Goal: Ask a question: Seek information or help from site administrators or community

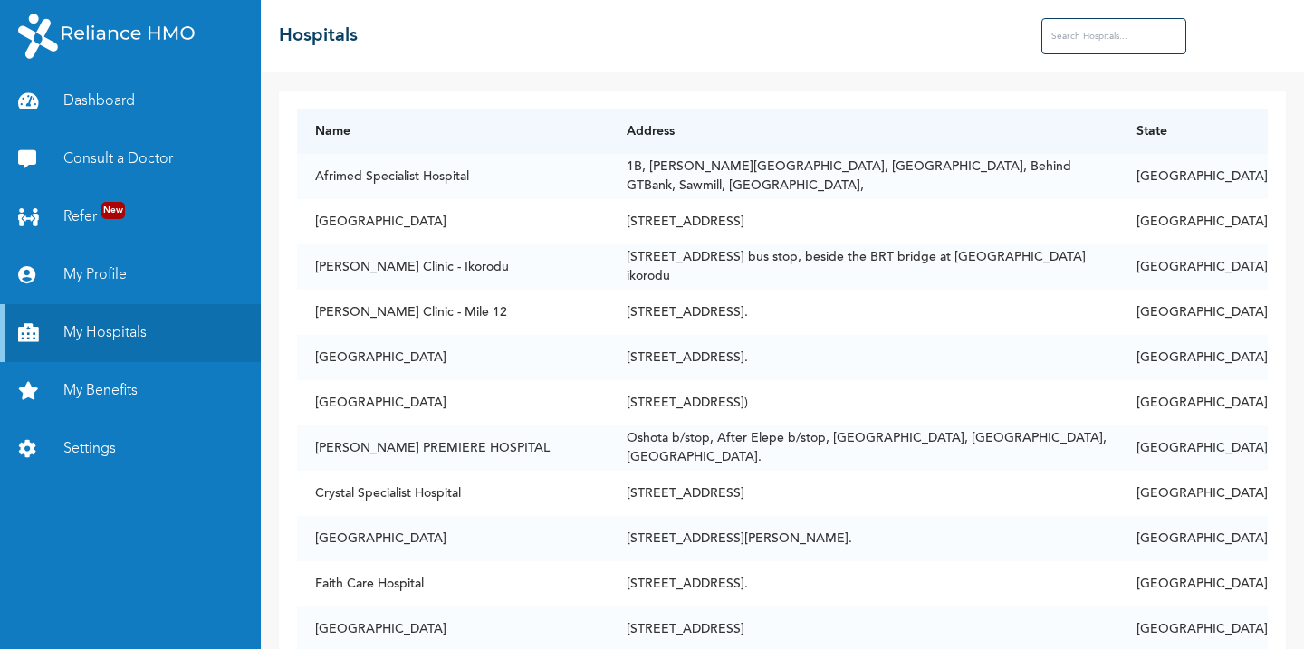
click at [1075, 34] on input "text" at bounding box center [1114, 36] width 145 height 36
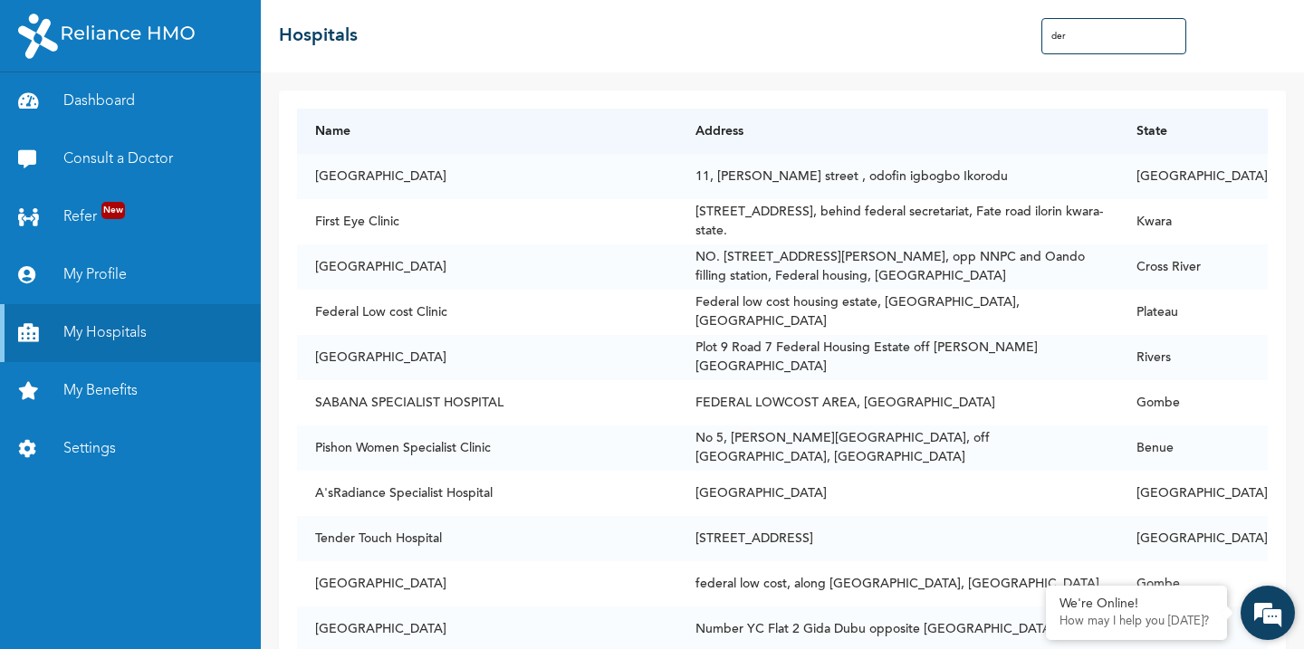
type input "der"
click at [1263, 606] on em at bounding box center [1268, 613] width 49 height 49
click at [1271, 629] on em at bounding box center [1268, 613] width 49 height 49
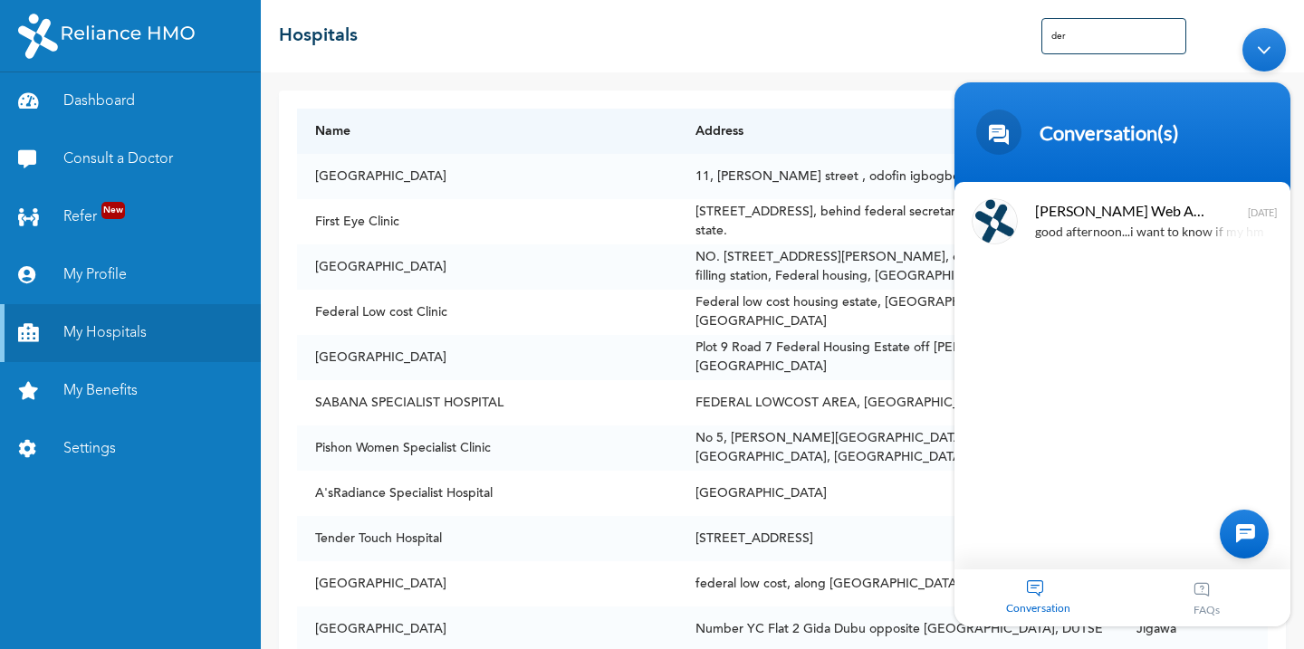
click at [1237, 533] on div at bounding box center [1244, 533] width 49 height 49
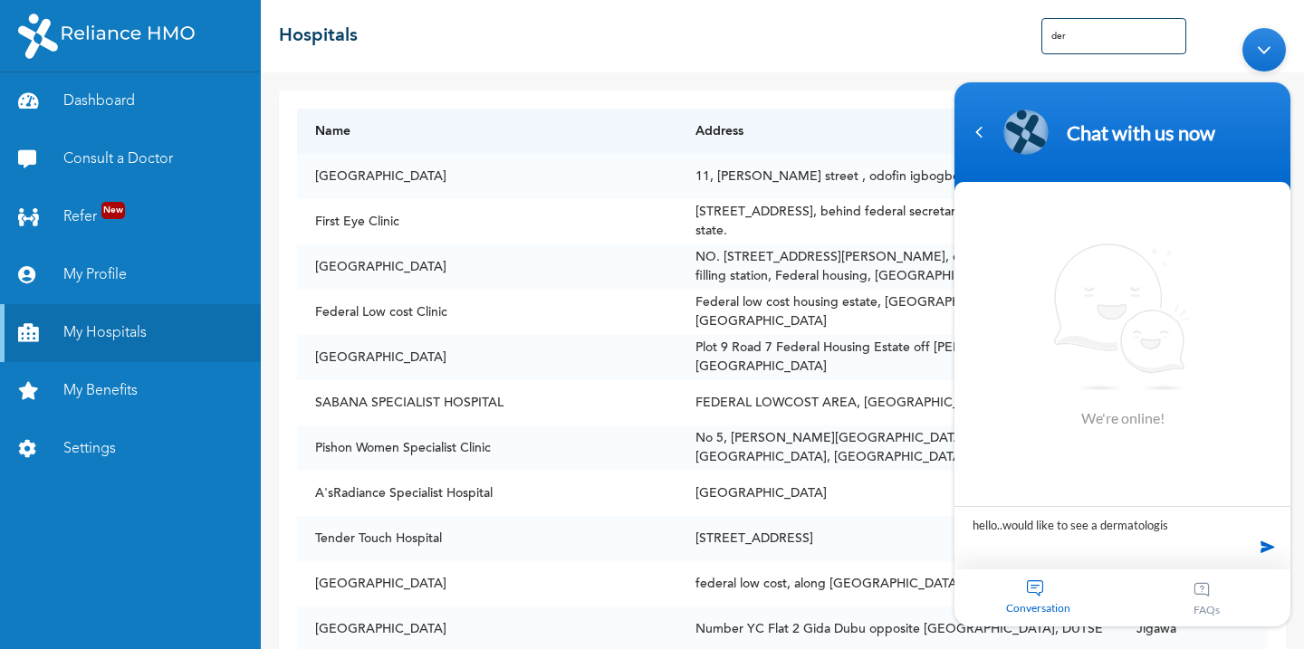
type textarea "hello..would like to see a [MEDICAL_DATA]"
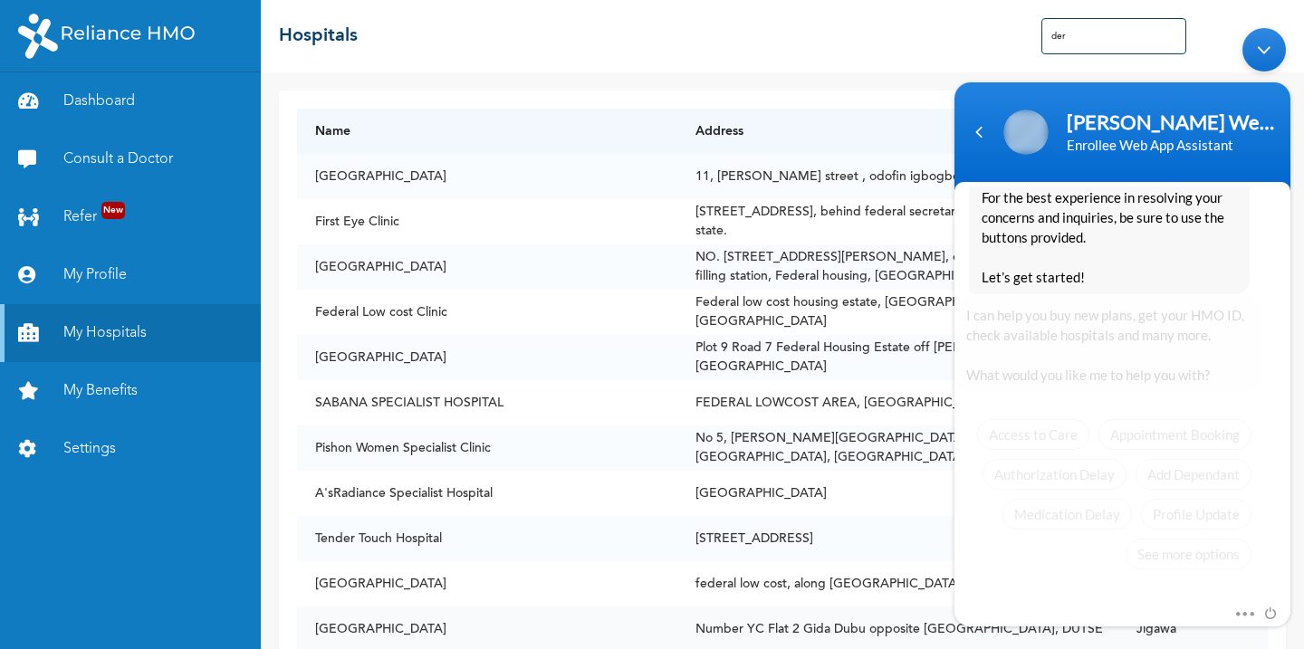
scroll to position [392, 0]
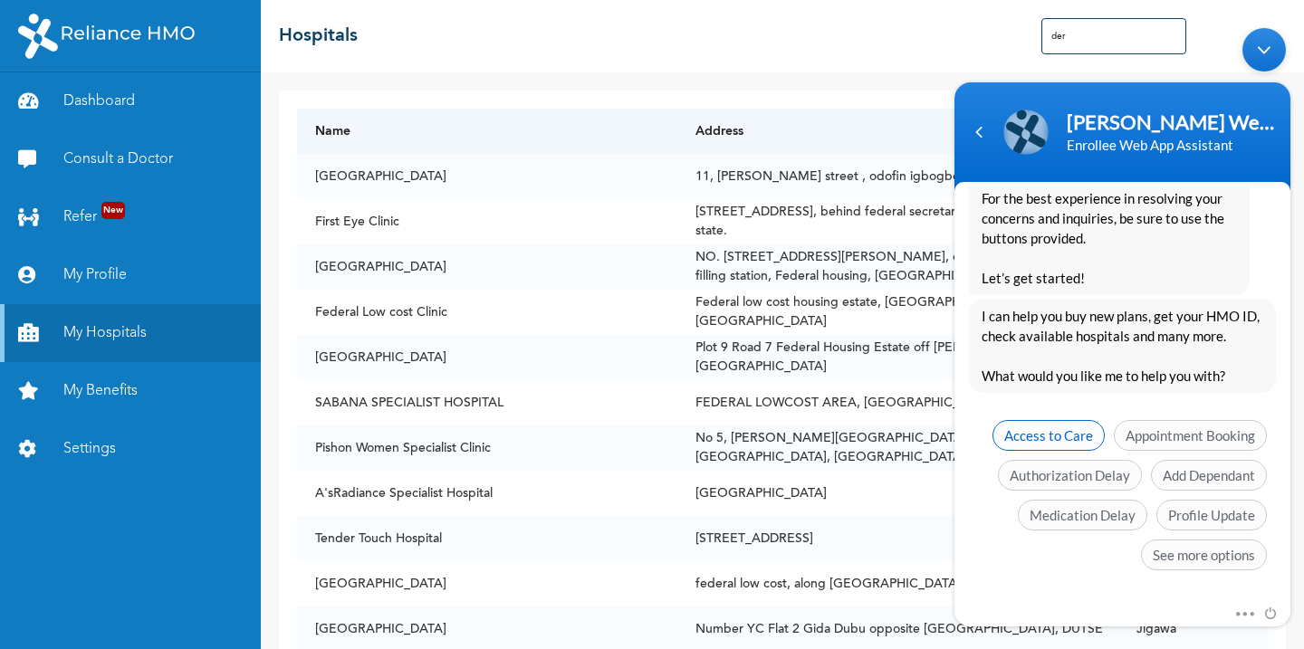
click at [1030, 436] on span "Access to Care" at bounding box center [1049, 434] width 112 height 31
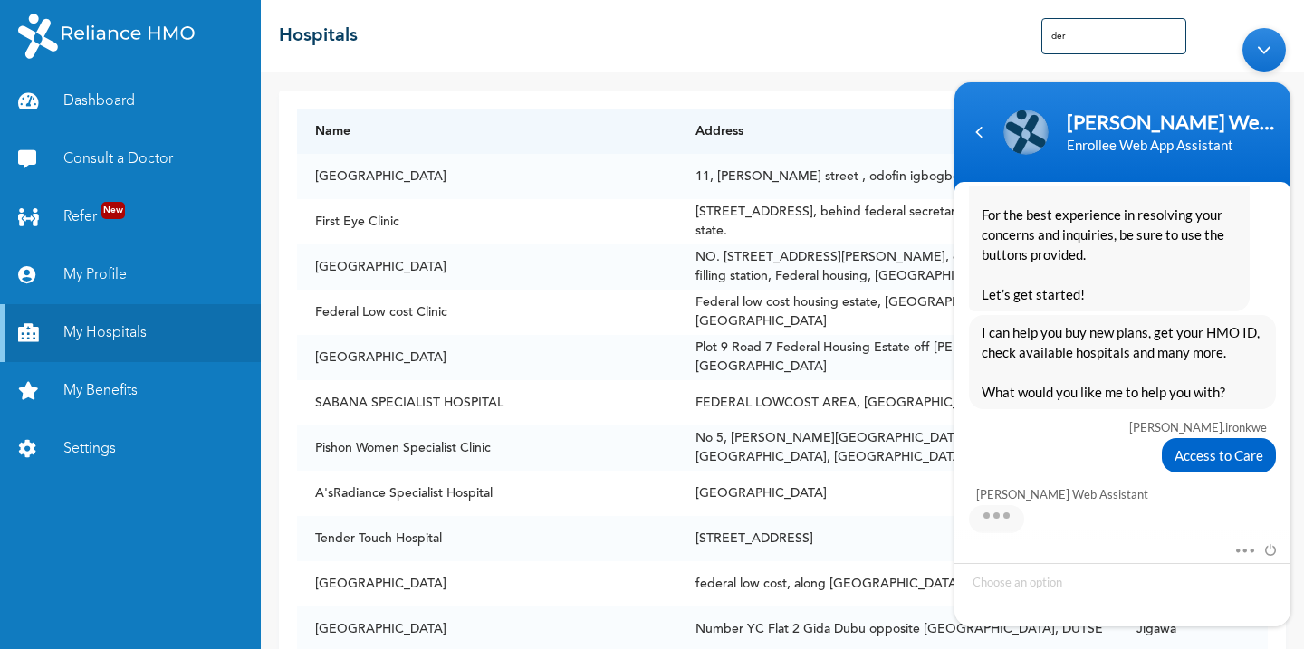
scroll to position [447, 0]
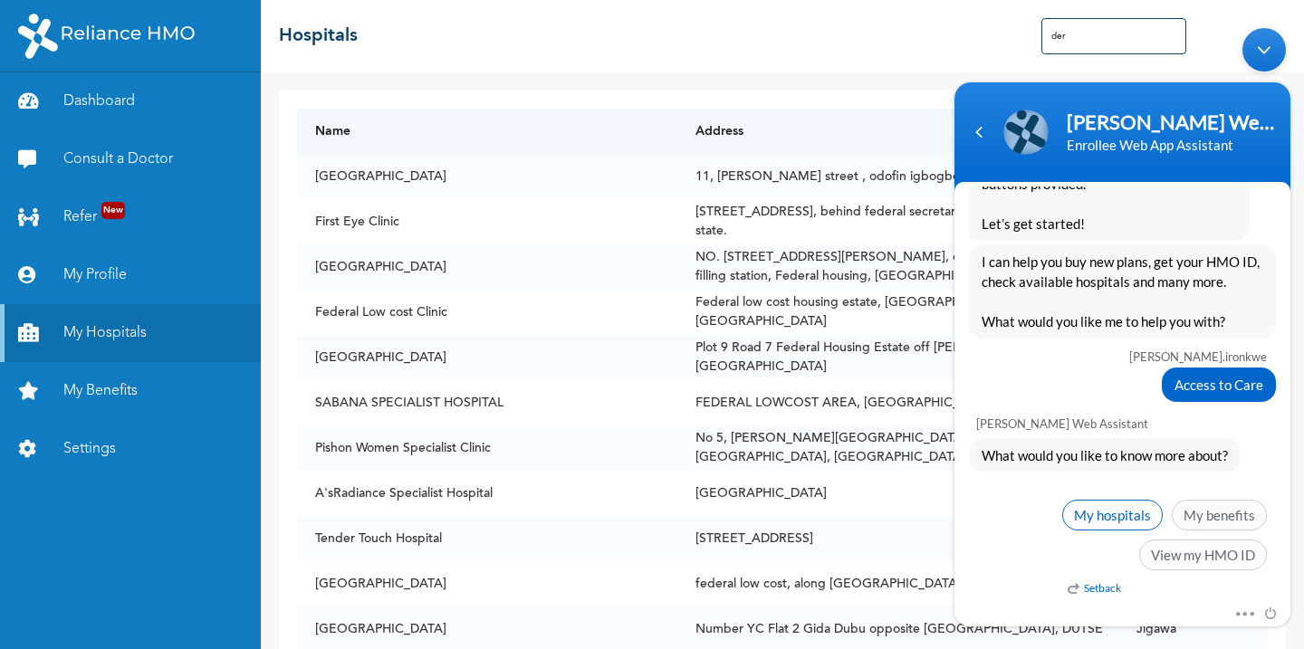
click at [1093, 519] on span "My hospitals" at bounding box center [1112, 514] width 101 height 31
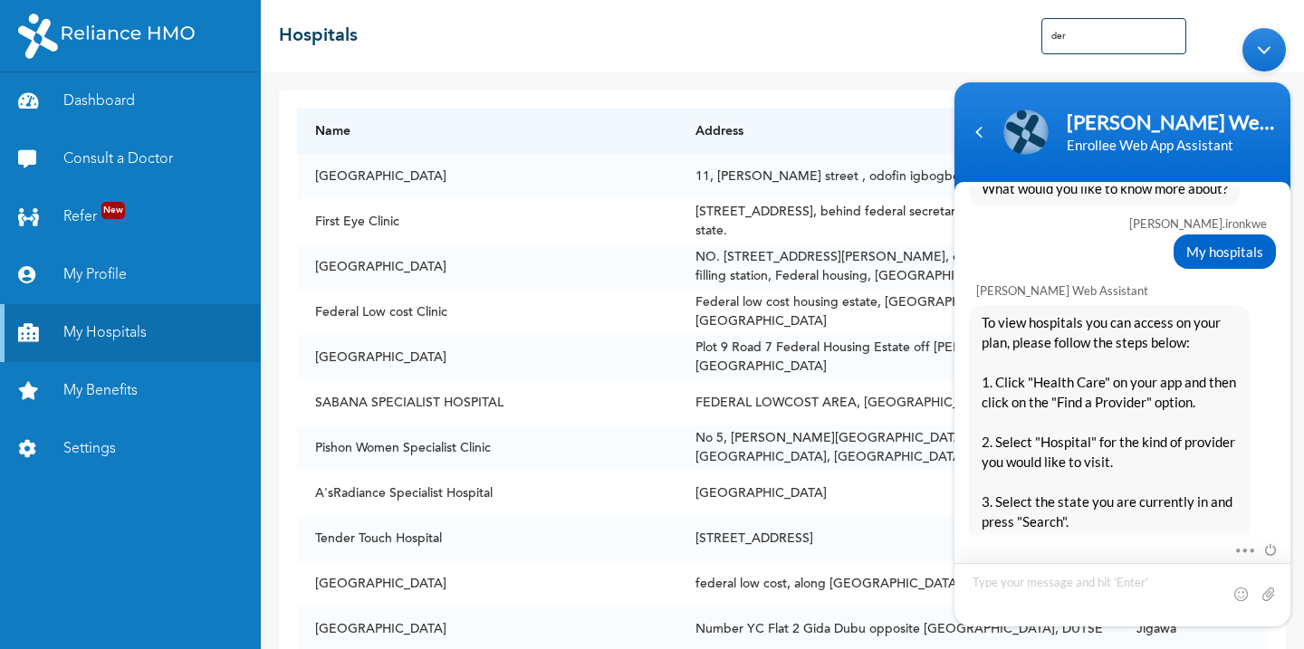
scroll to position [711, 0]
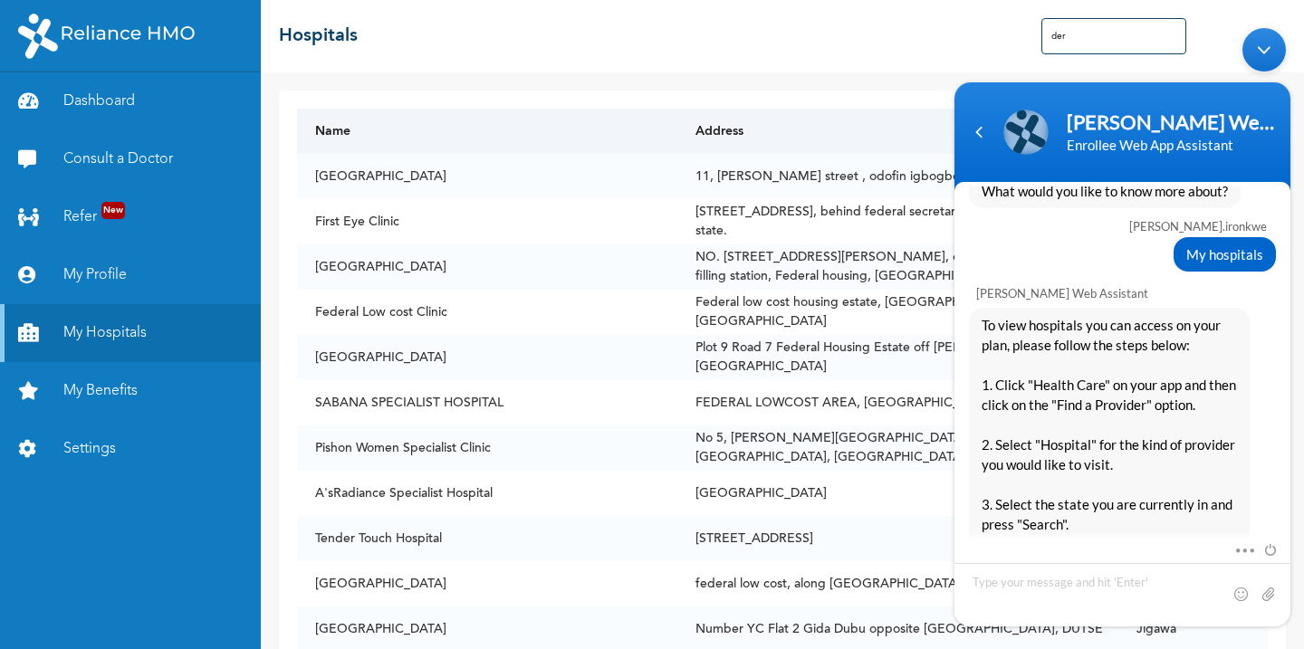
click at [845, 130] on th "Address" at bounding box center [897, 131] width 441 height 45
click at [980, 130] on div "Navigation go back" at bounding box center [978, 131] width 27 height 27
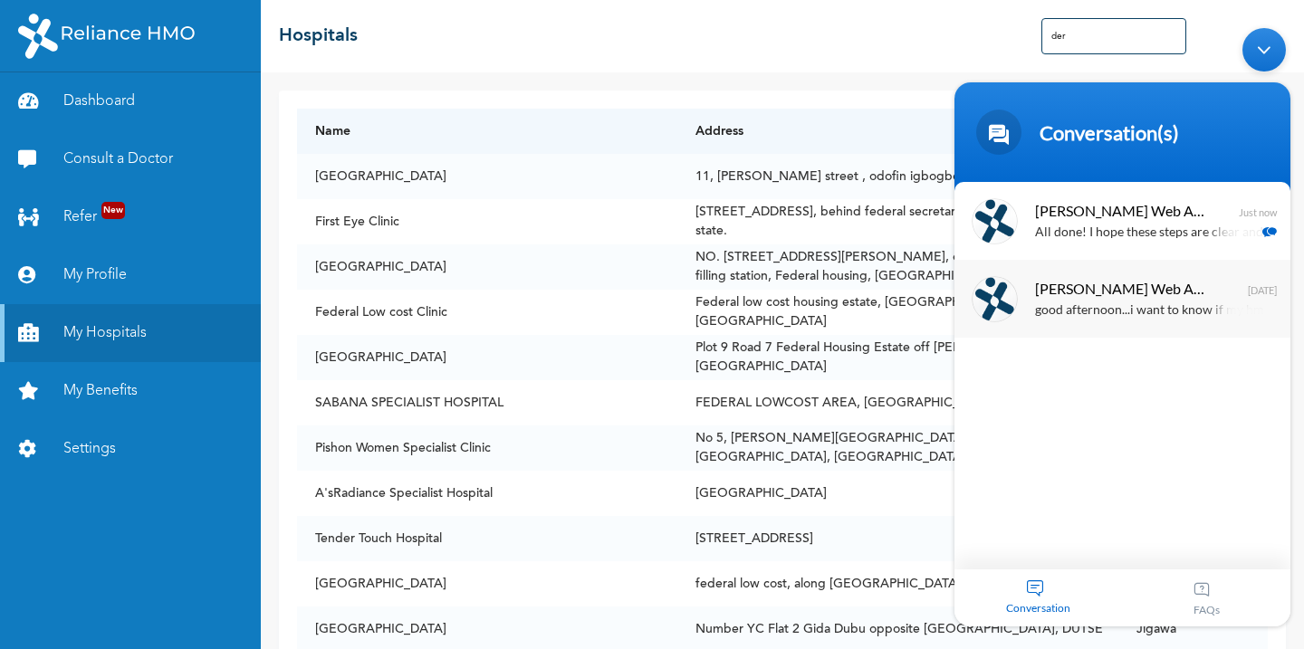
click at [1177, 286] on span "[PERSON_NAME] Web Assistant" at bounding box center [1120, 287] width 171 height 24
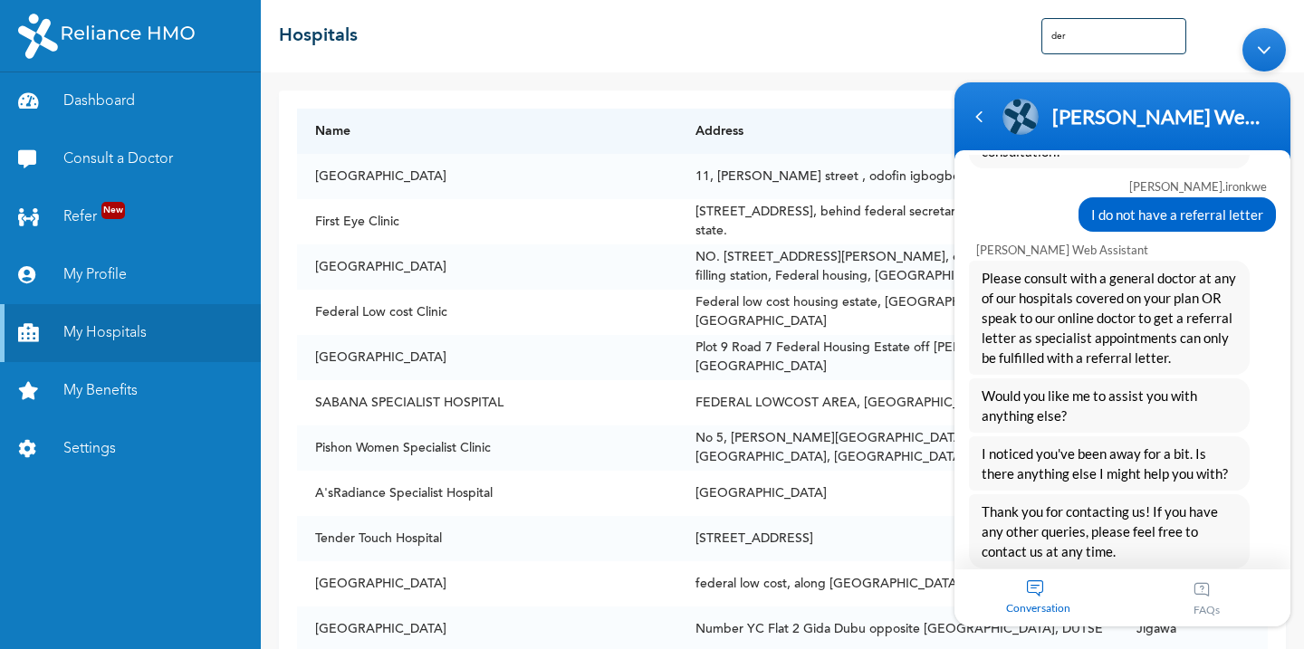
scroll to position [754, 0]
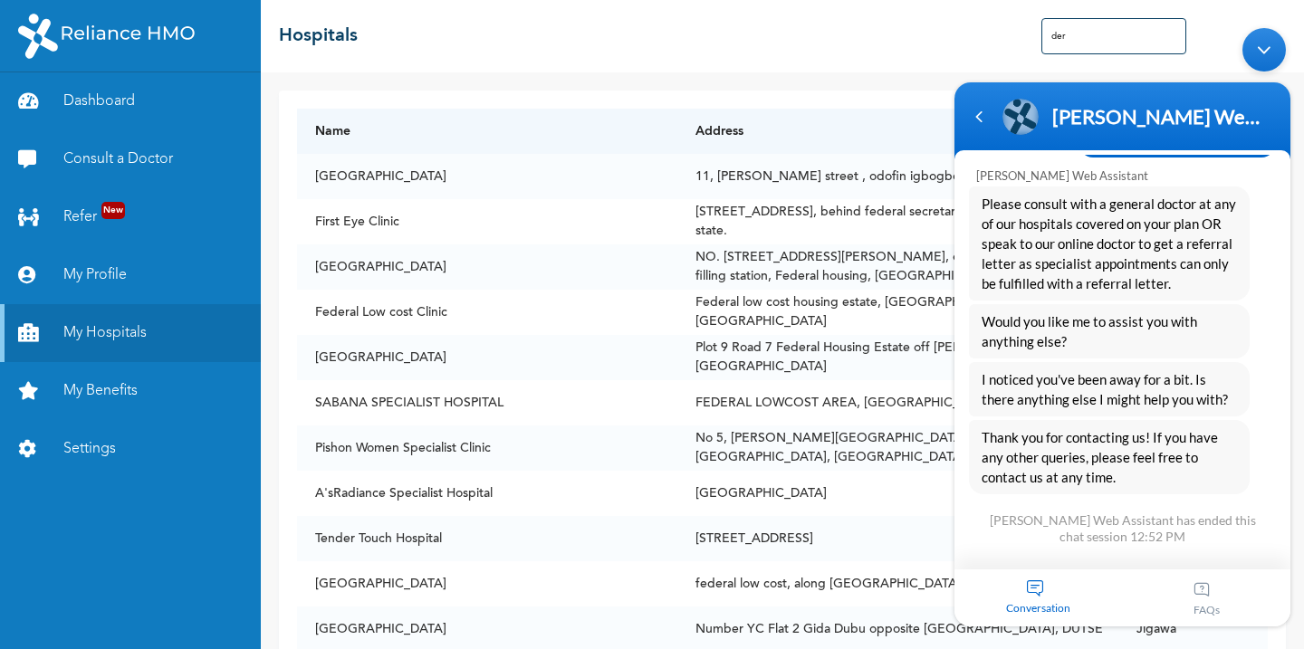
click at [1035, 596] on div "Conversation" at bounding box center [1039, 597] width 168 height 57
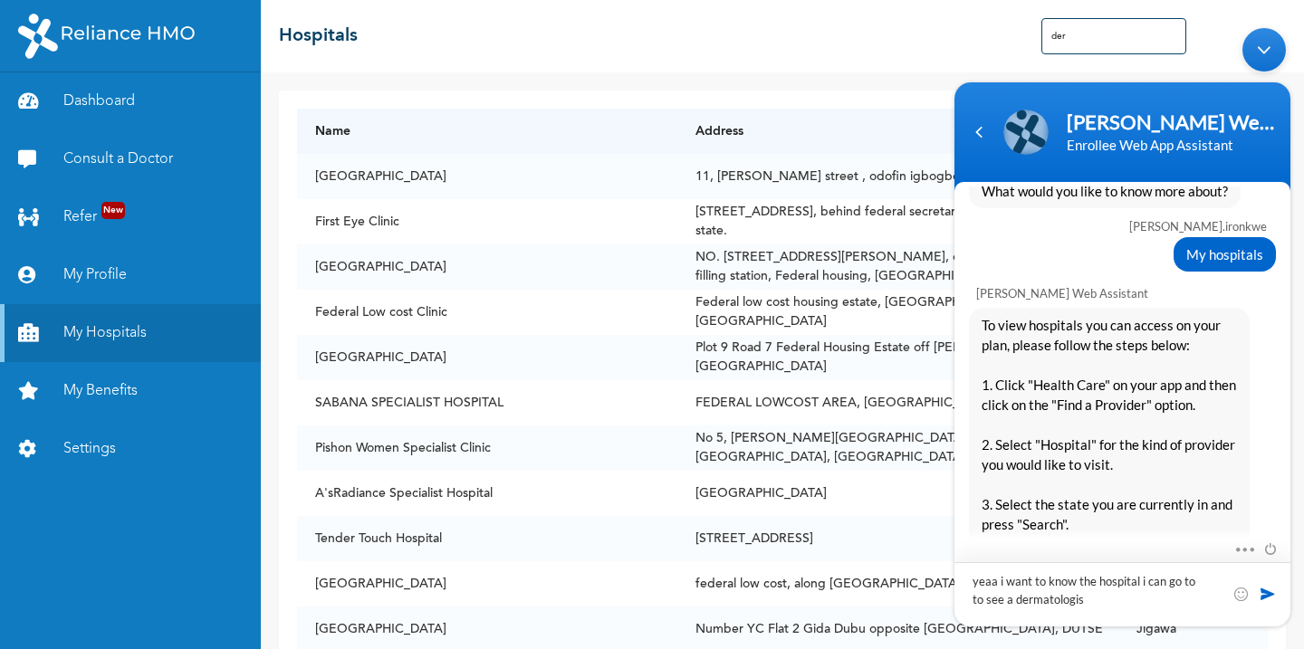
type textarea "yeaa i want to know the hospital i can go to to see a [MEDICAL_DATA]"
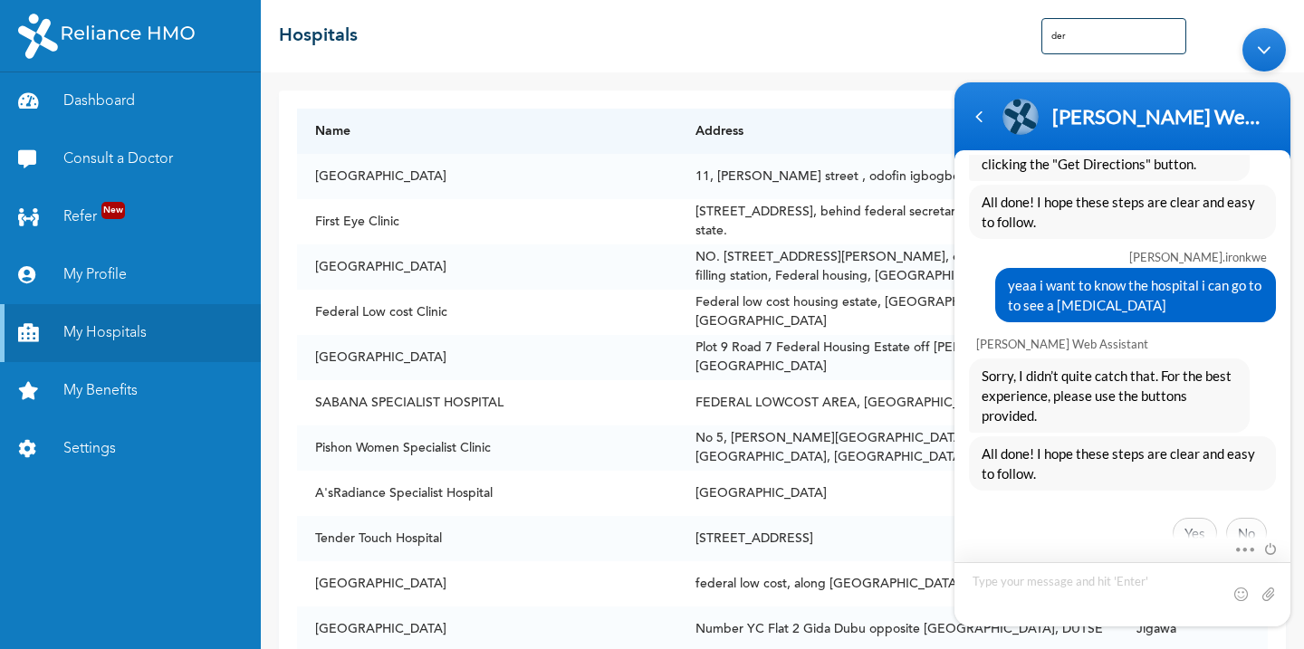
scroll to position [1321, 0]
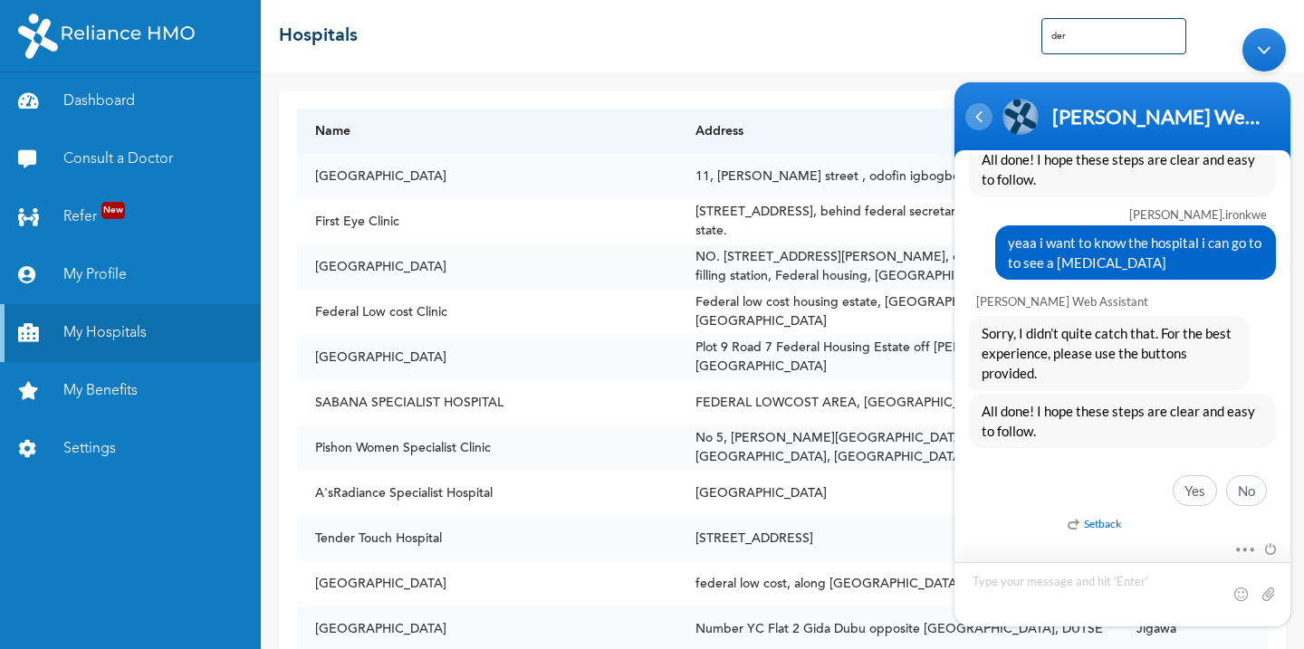
click at [971, 122] on div "Navigation go back" at bounding box center [978, 115] width 27 height 27
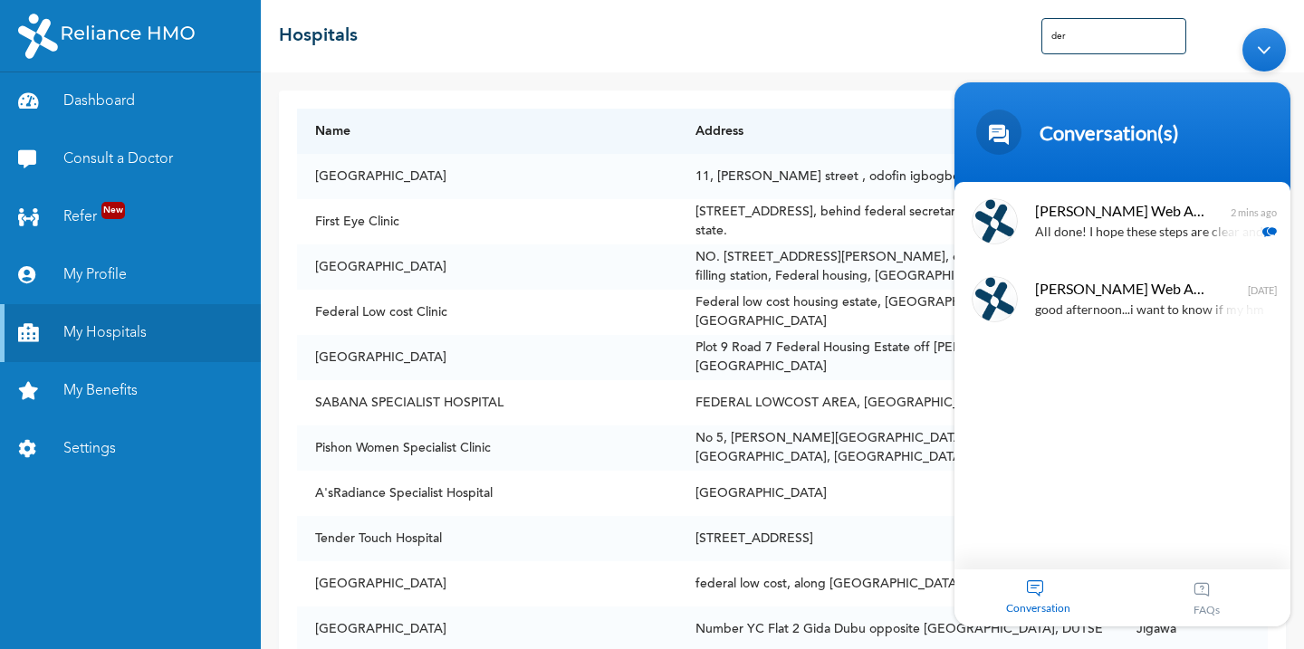
click at [860, 12] on div "☰ Hospitals der" at bounding box center [782, 36] width 1043 height 72
click at [1265, 57] on div "Minimize live chat window" at bounding box center [1264, 48] width 43 height 43
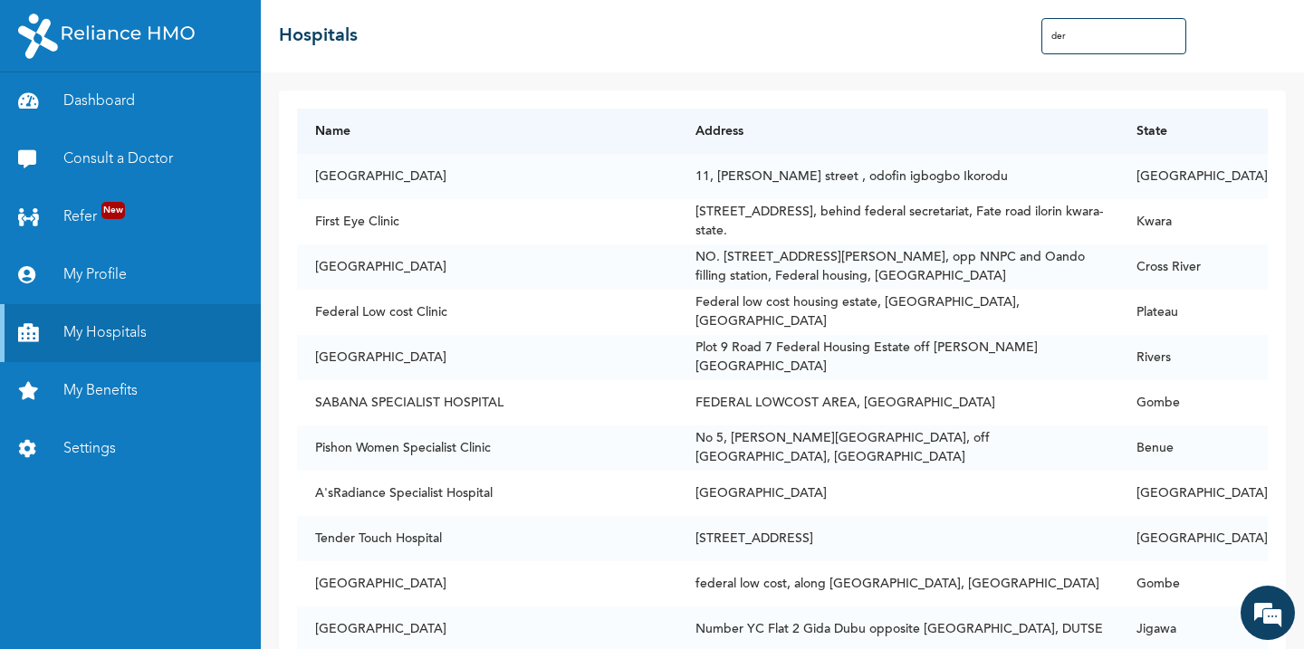
click at [1095, 32] on input "der" at bounding box center [1114, 36] width 145 height 36
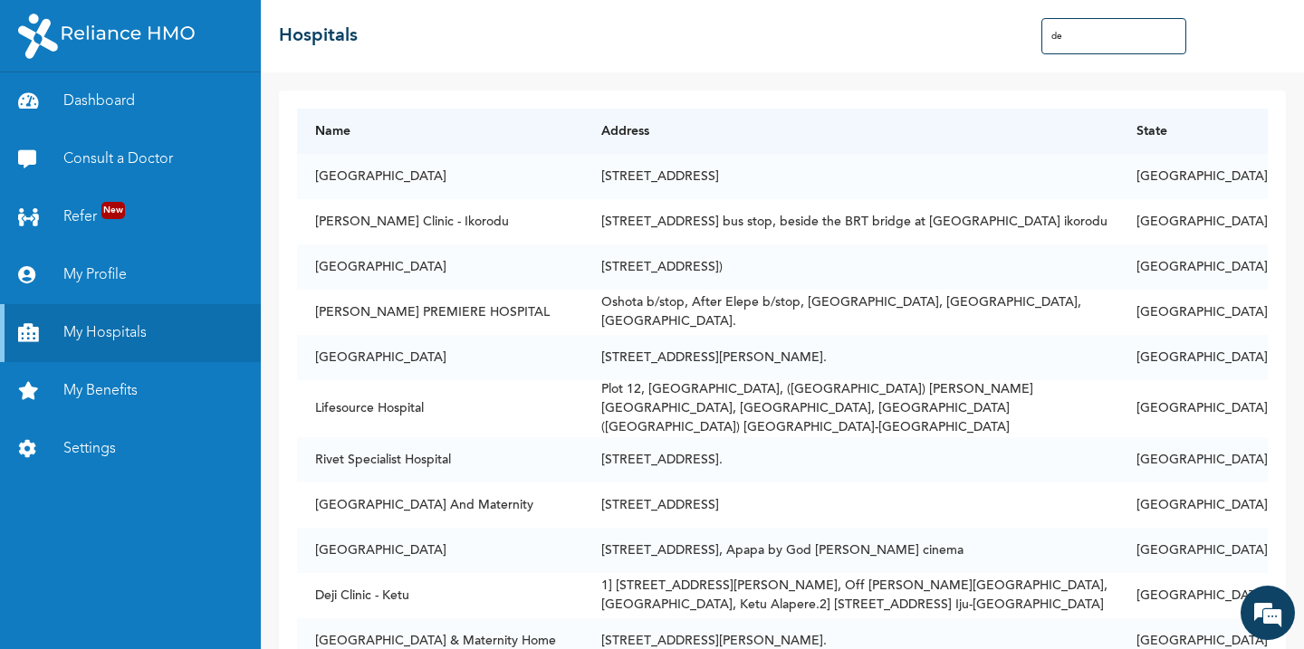
type input "d"
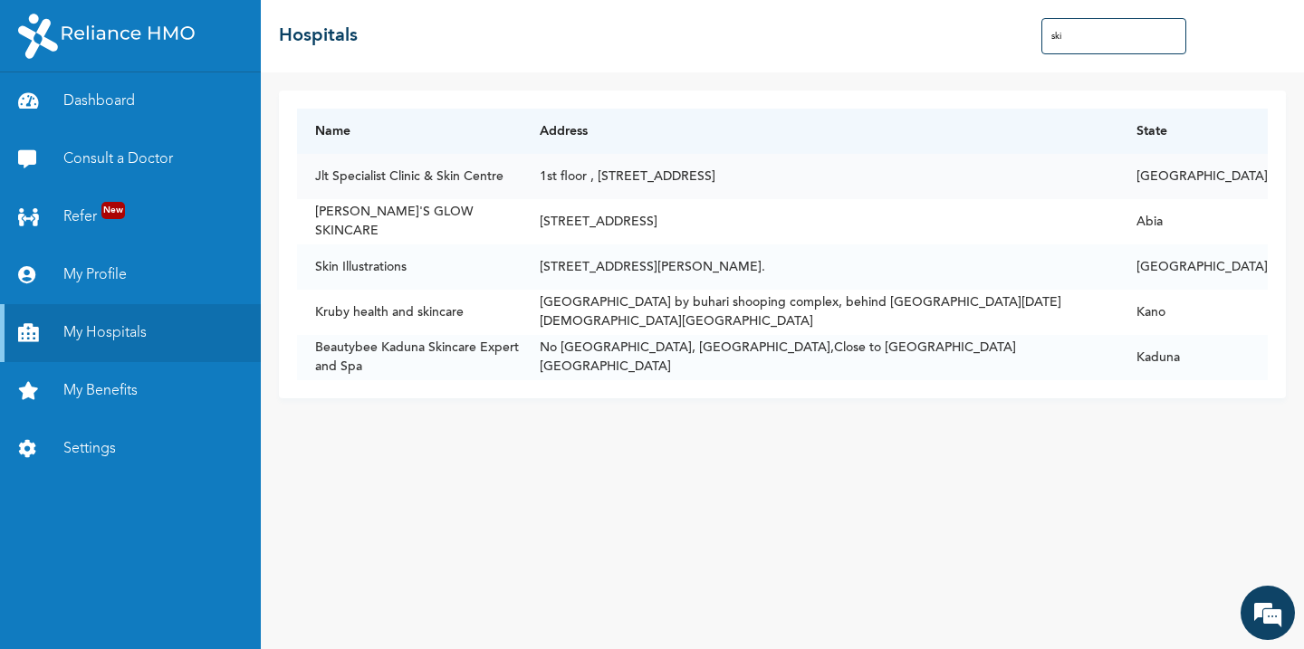
type input "ski"
click at [522, 178] on td "Jlt Specialist Clinic & Skin Centre" at bounding box center [409, 176] width 225 height 45
click at [1234, 185] on td "[GEOGRAPHIC_DATA]" at bounding box center [1193, 176] width 149 height 45
click at [393, 176] on td "Jlt Specialist Clinic & Skin Centre" at bounding box center [409, 176] width 225 height 45
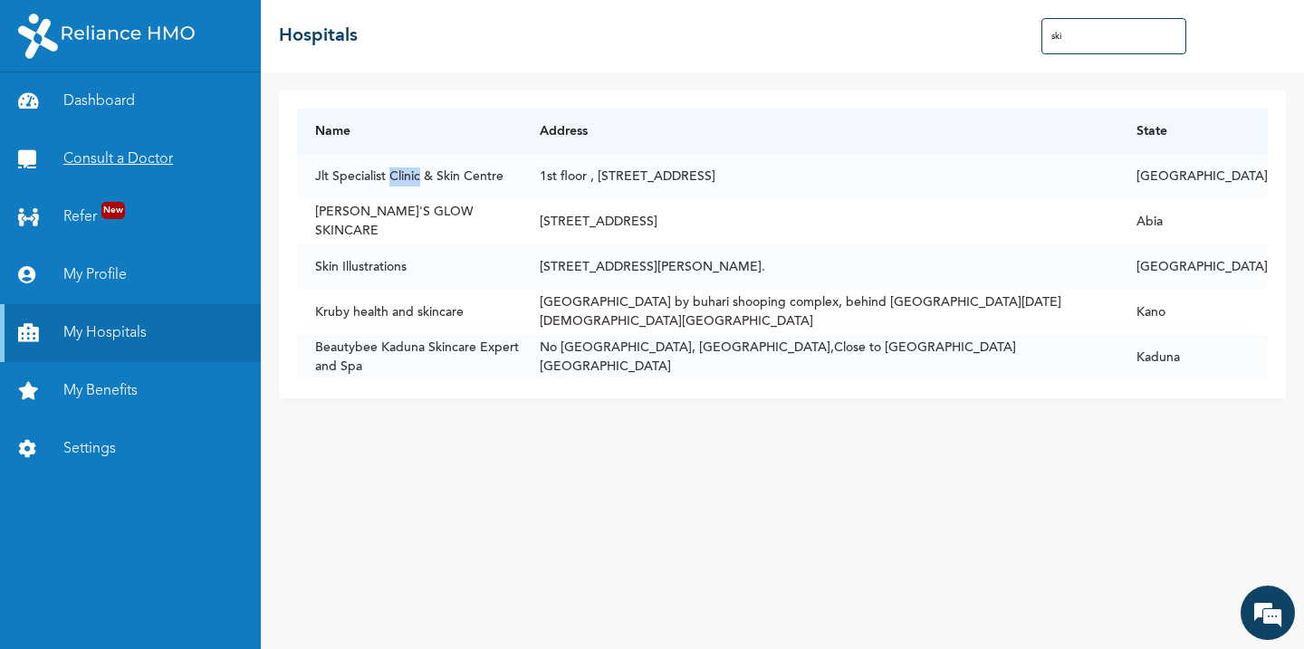
click at [110, 154] on link "Consult a Doctor" at bounding box center [130, 159] width 261 height 58
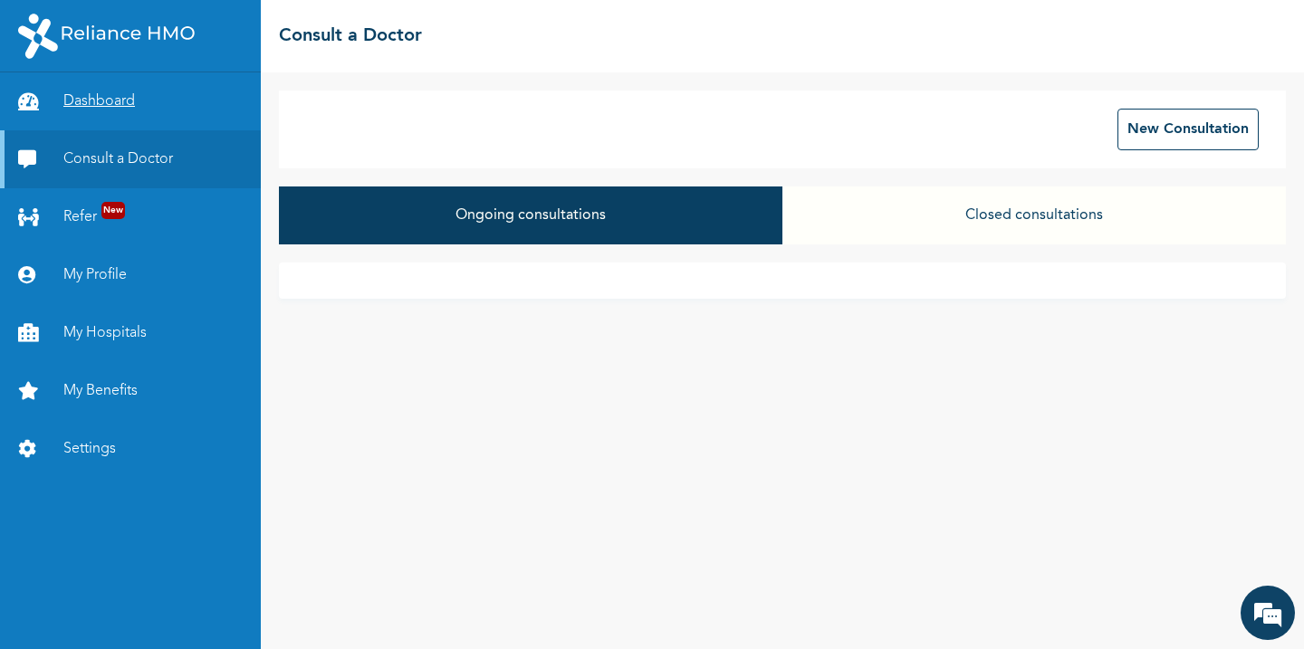
click at [107, 109] on link "Dashboard" at bounding box center [130, 101] width 261 height 58
